Goal: Communication & Community: Answer question/provide support

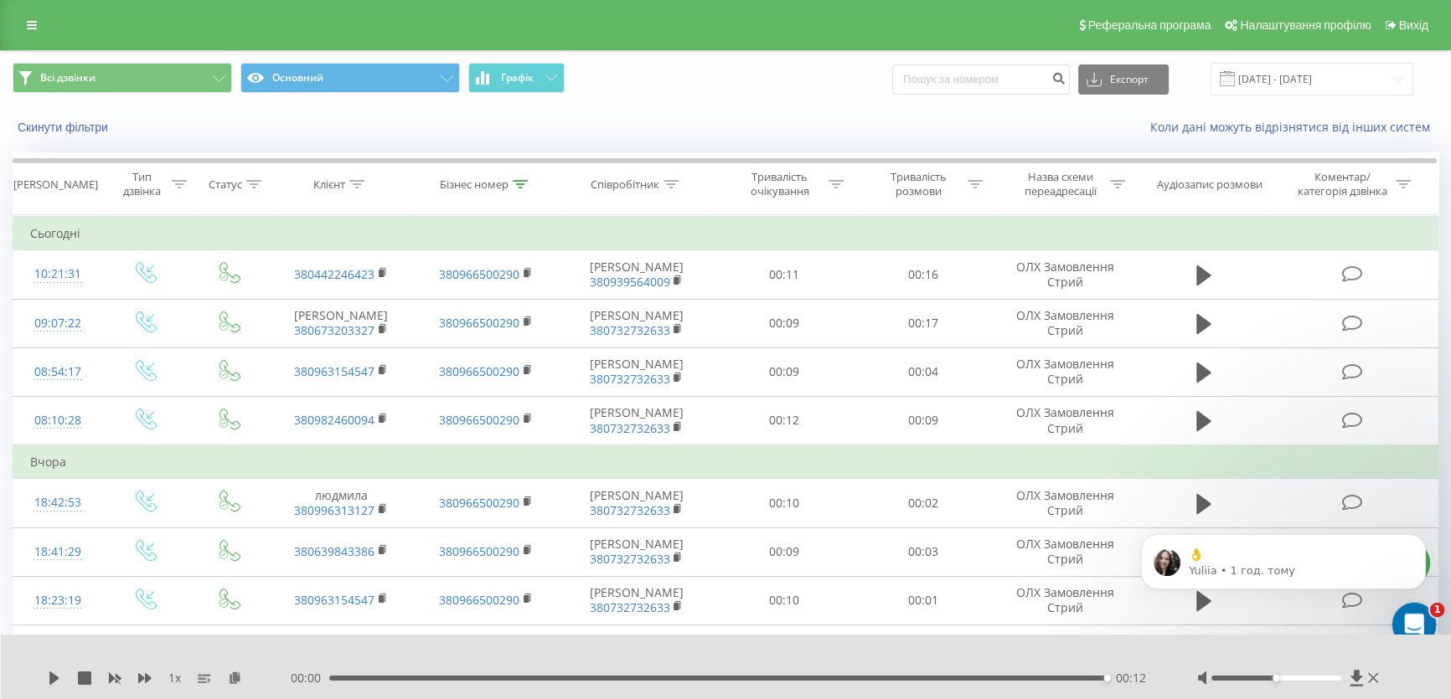
click at [1409, 609] on icon "Відкрити програму для спілкування Intercom" at bounding box center [1412, 623] width 28 height 28
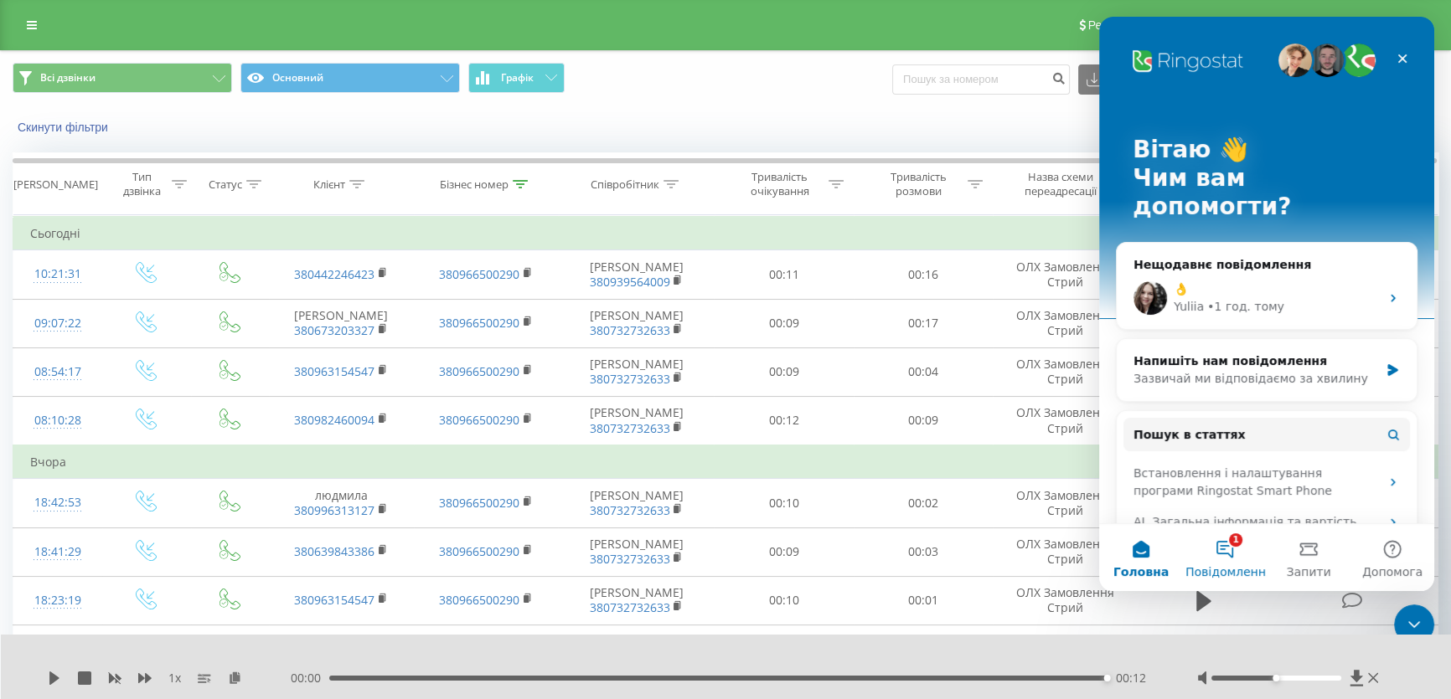
click at [1238, 551] on button "1 Повідомлення" at bounding box center [1225, 557] width 84 height 67
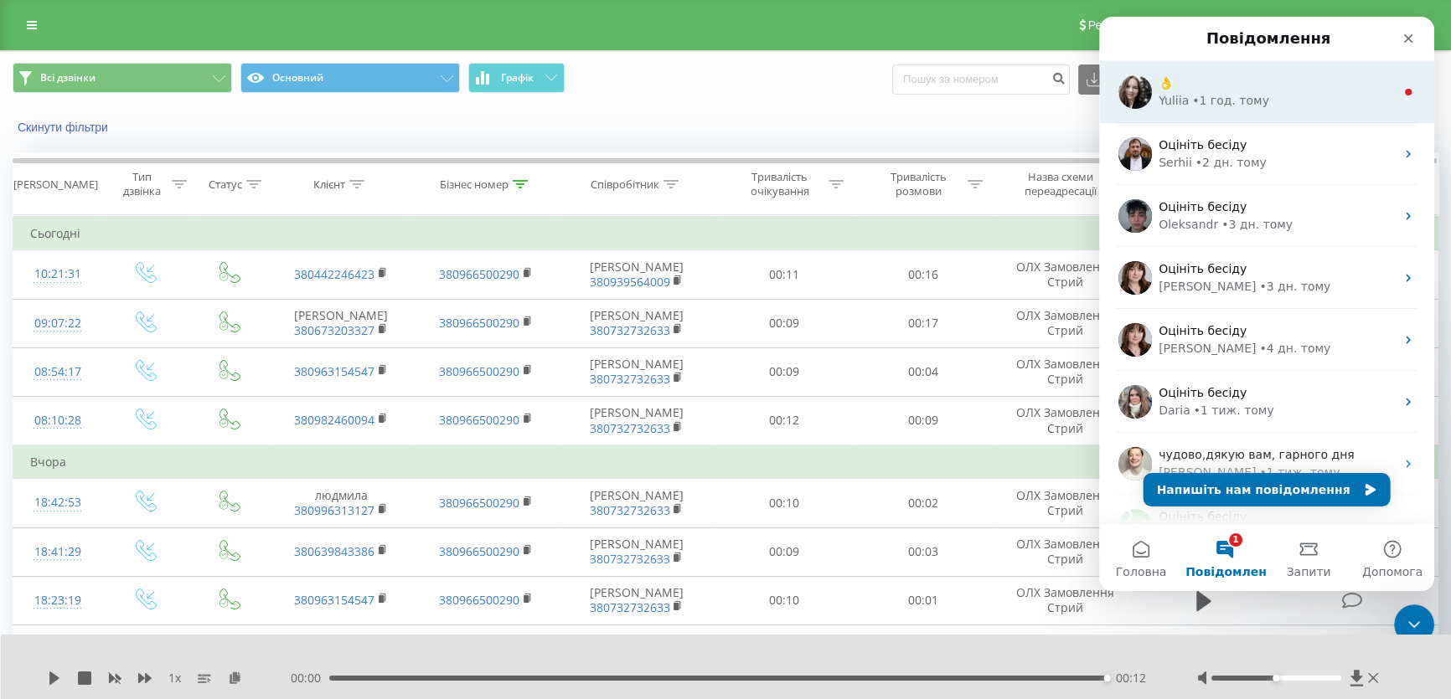
click at [1214, 83] on div "👌" at bounding box center [1276, 84] width 236 height 18
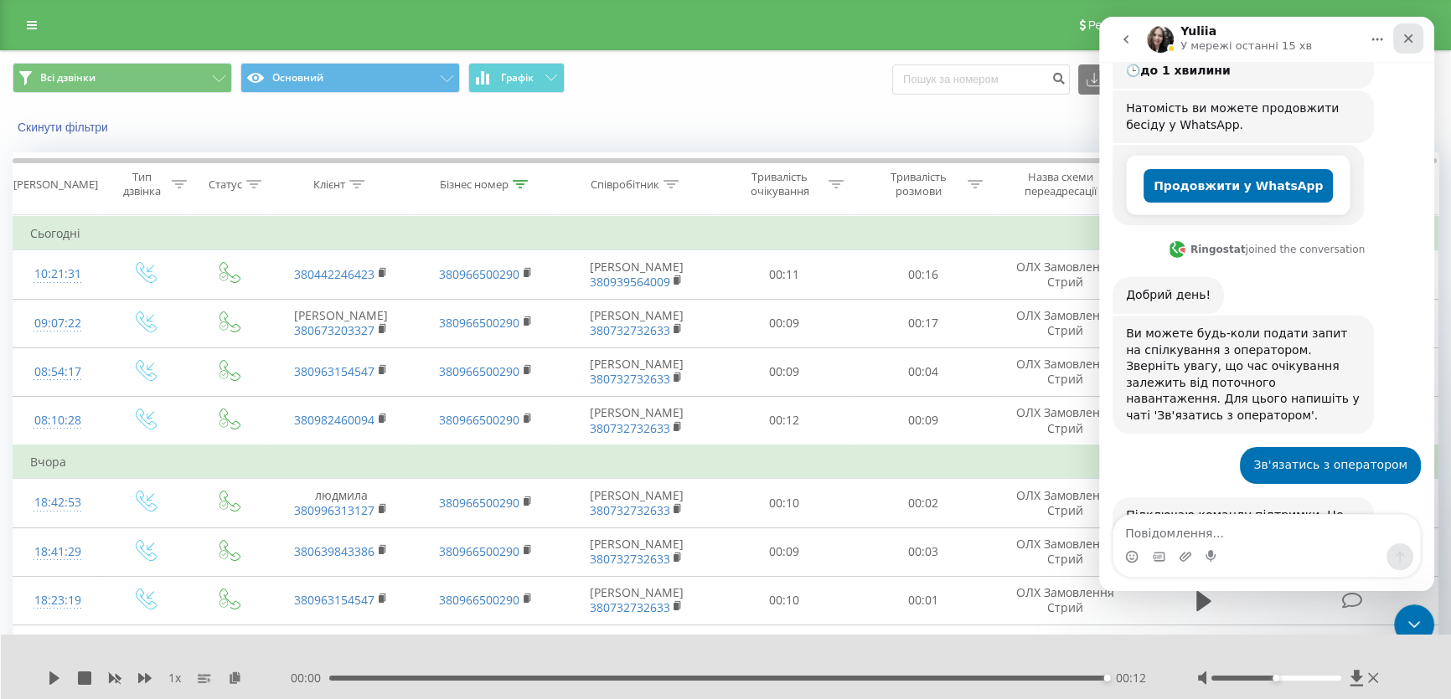
scroll to position [898, 0]
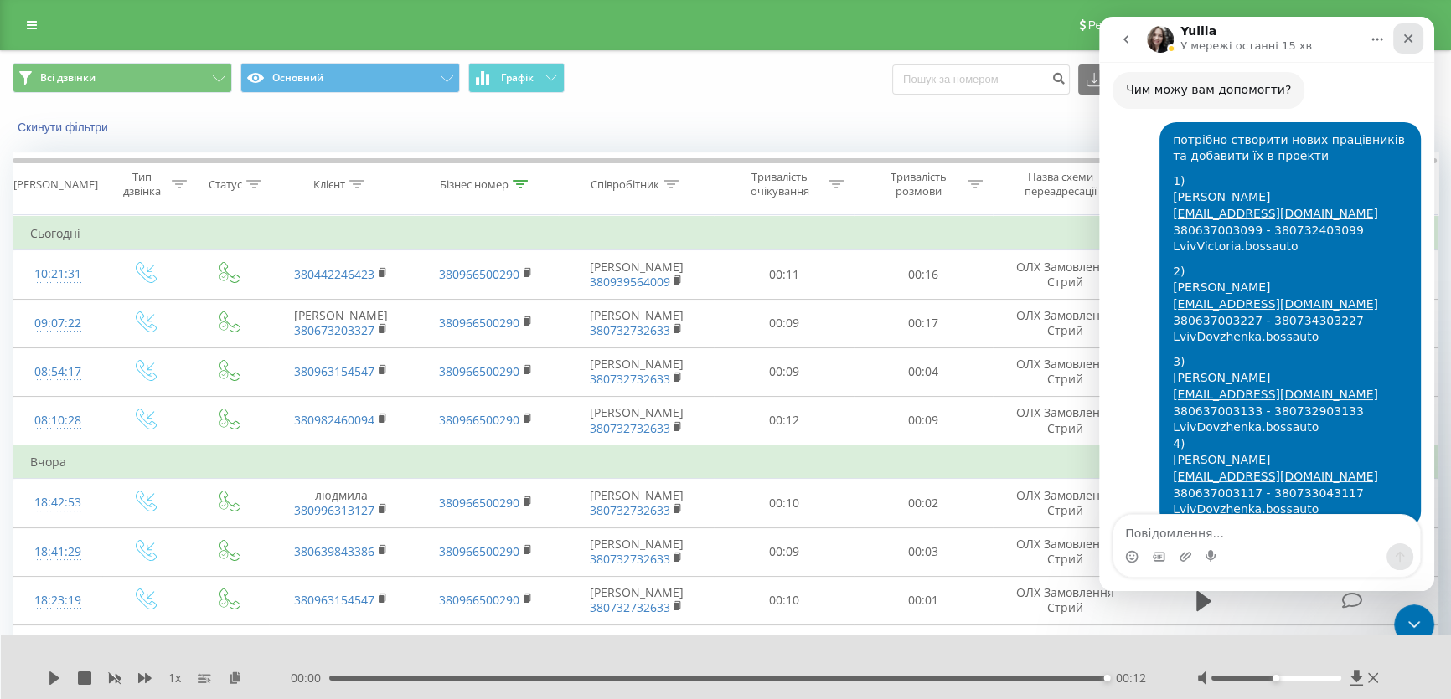
click at [1406, 41] on icon "Закрити" at bounding box center [1407, 38] width 13 height 13
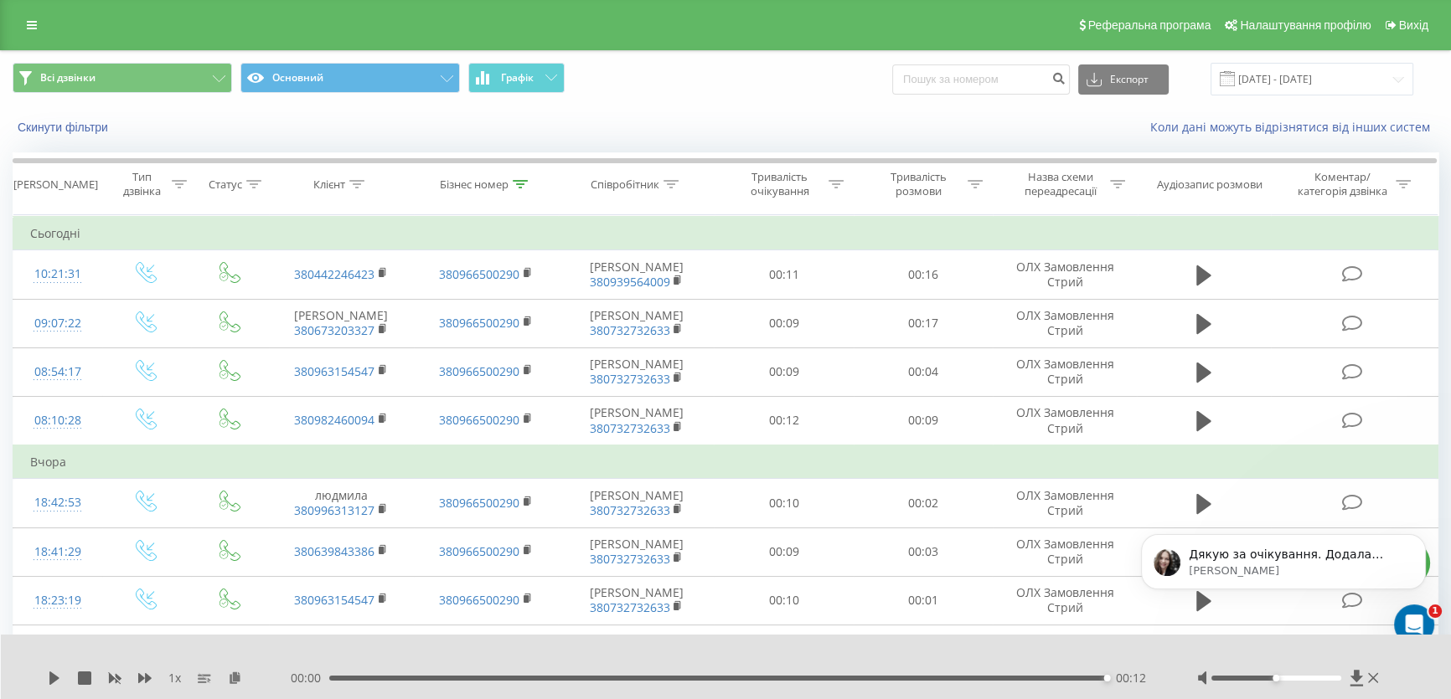
scroll to position [0, 0]
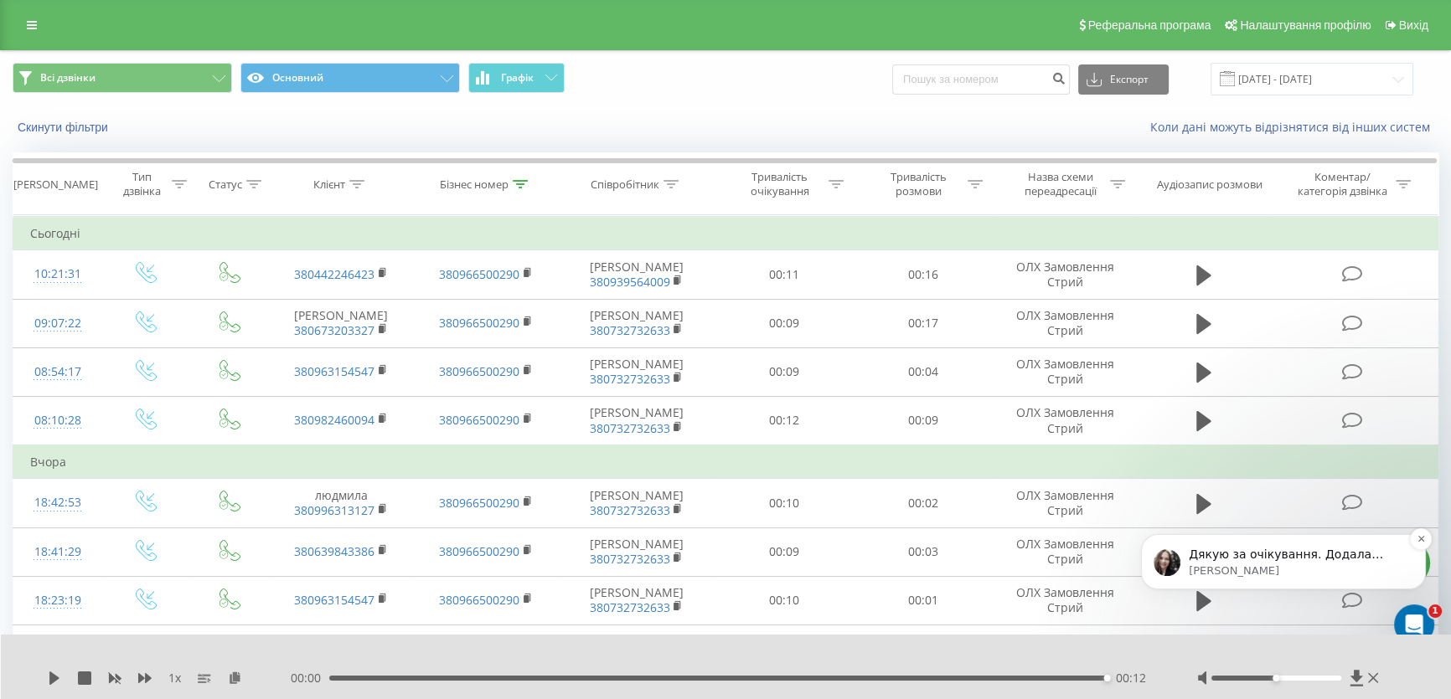
click at [1274, 562] on p "Дякую за очікування. Додала номери і менеджерів в проєкт. Зв'язку в інтеграції …" at bounding box center [1296, 555] width 216 height 17
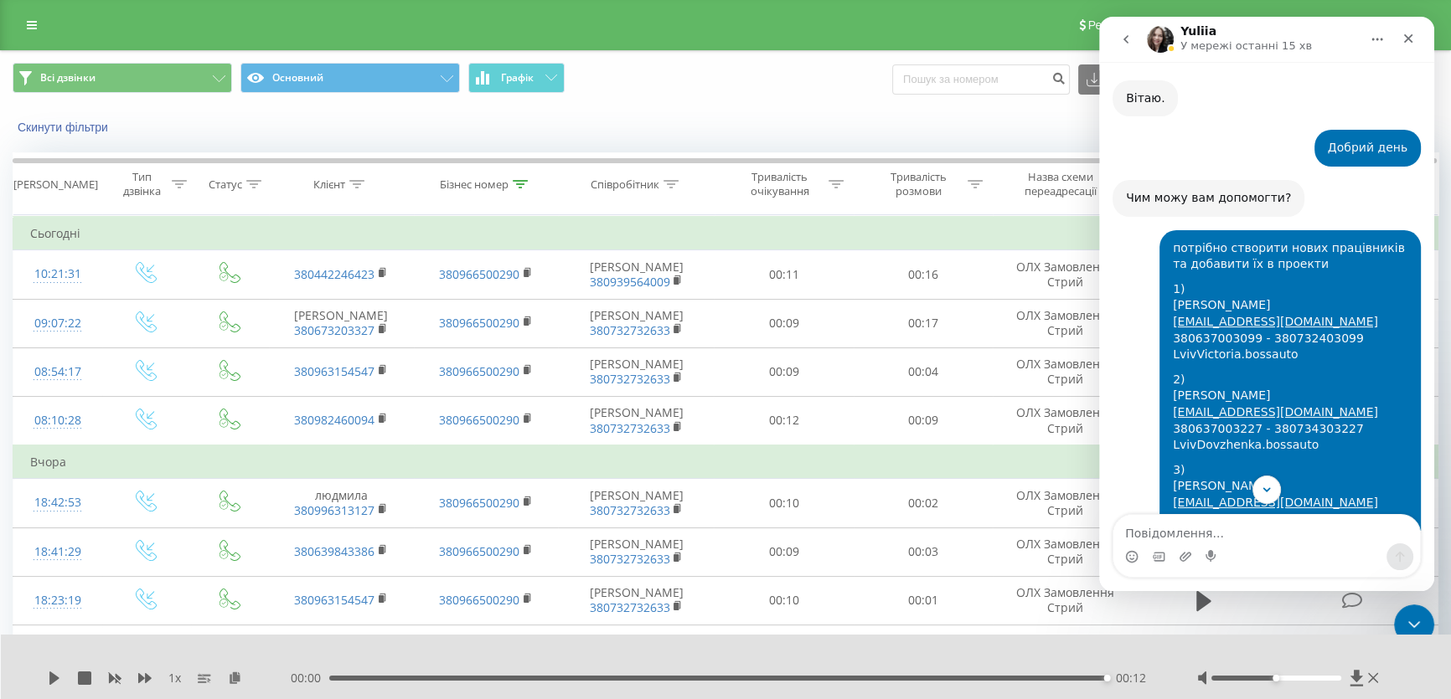
scroll to position [519, 0]
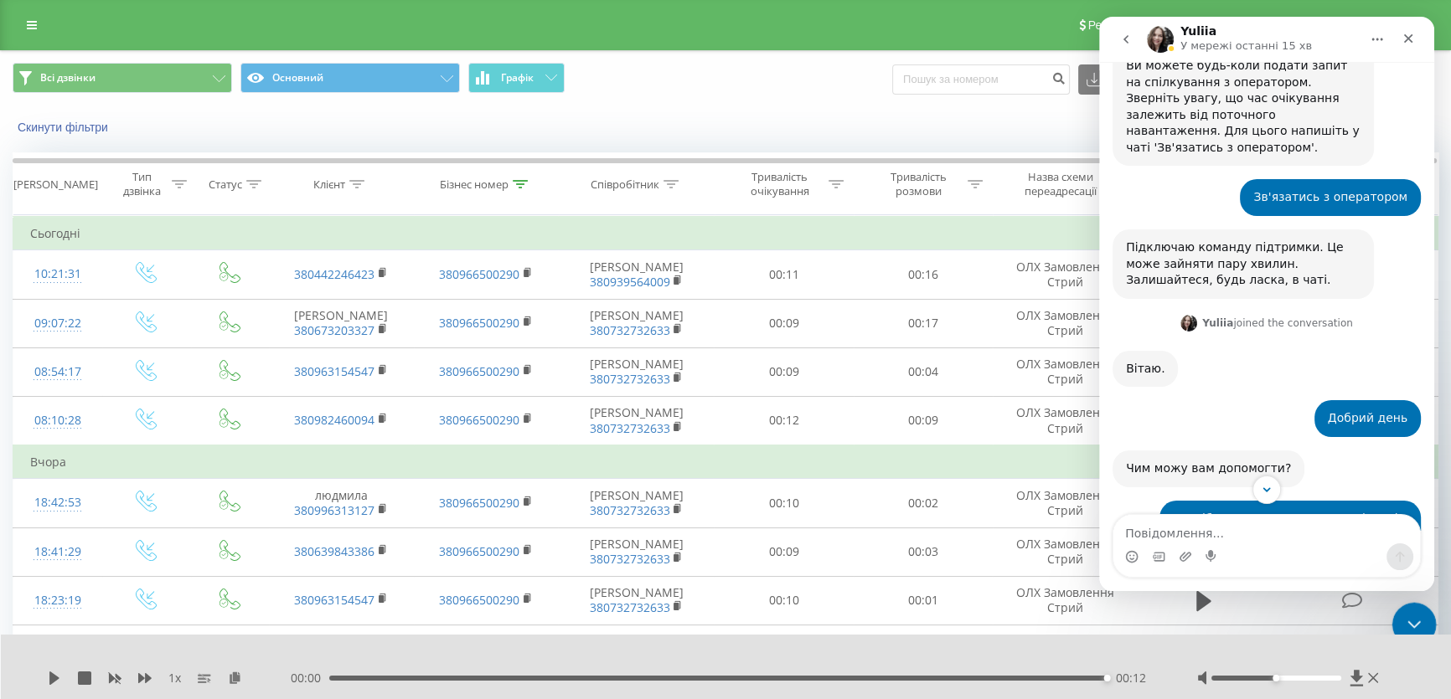
click at [1415, 605] on div "Закрити програму для спілкування Intercom" at bounding box center [1411, 622] width 40 height 40
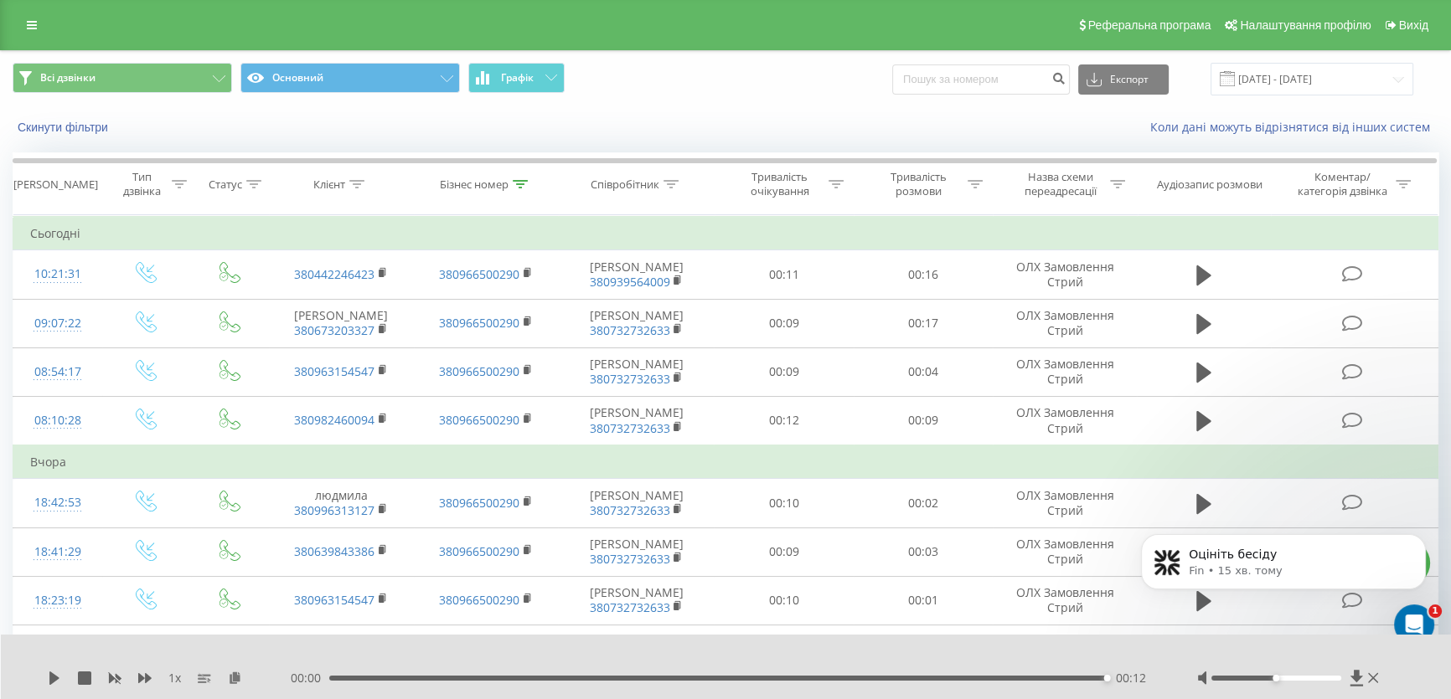
scroll to position [0, 0]
